Goal: Information Seeking & Learning: Learn about a topic

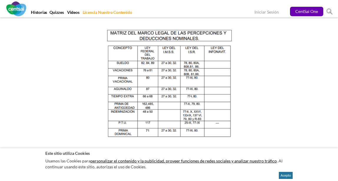
scroll to position [653, 0]
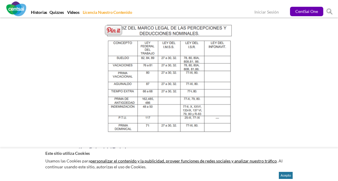
drag, startPoint x: 134, startPoint y: 91, endPoint x: 115, endPoint y: 91, distance: 18.8
drag, startPoint x: 134, startPoint y: 102, endPoint x: 114, endPoint y: 100, distance: 20.4
click at [132, 108] on img at bounding box center [169, 78] width 142 height 119
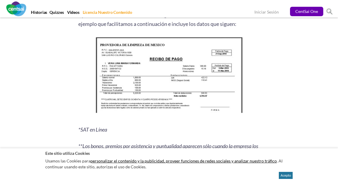
scroll to position [766, 0]
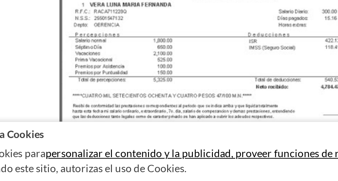
click at [93, 74] on img at bounding box center [168, 115] width 151 height 82
drag, startPoint x: 29, startPoint y: 15, endPoint x: 51, endPoint y: 27, distance: 24.8
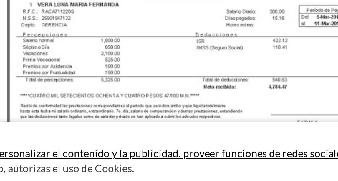
click at [93, 74] on img at bounding box center [168, 115] width 151 height 82
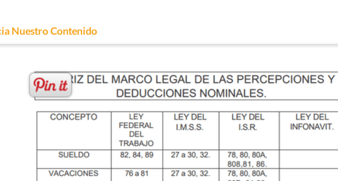
scroll to position [636, 0]
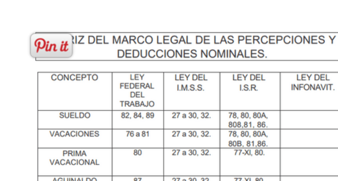
click at [98, 36] on img at bounding box center [169, 95] width 142 height 119
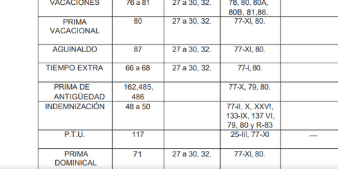
drag, startPoint x: 19, startPoint y: 16, endPoint x: 37, endPoint y: 63, distance: 50.1
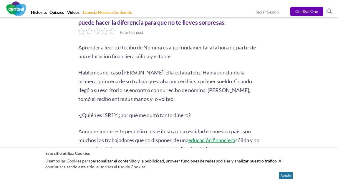
scroll to position [236, 0]
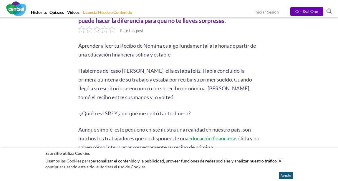
click at [283, 177] on button "Acepto" at bounding box center [286, 175] width 14 height 7
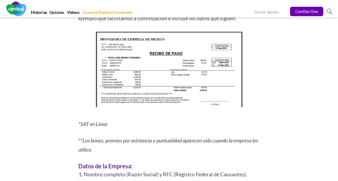
scroll to position [808, 0]
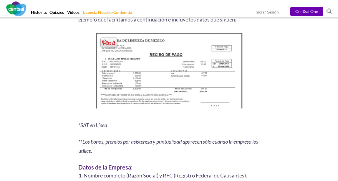
click at [148, 92] on img at bounding box center [168, 72] width 151 height 82
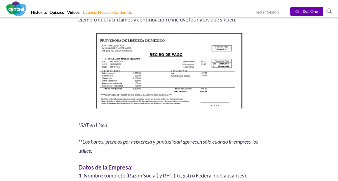
click at [82, 96] on p at bounding box center [169, 72] width 182 height 82
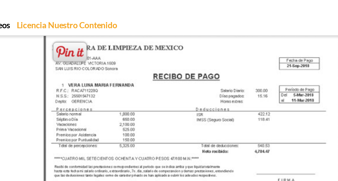
scroll to position [825, 0]
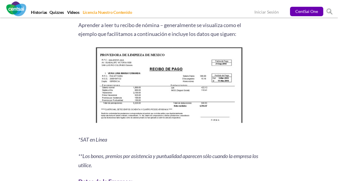
scroll to position [758, 0]
